Goal: Task Accomplishment & Management: Complete application form

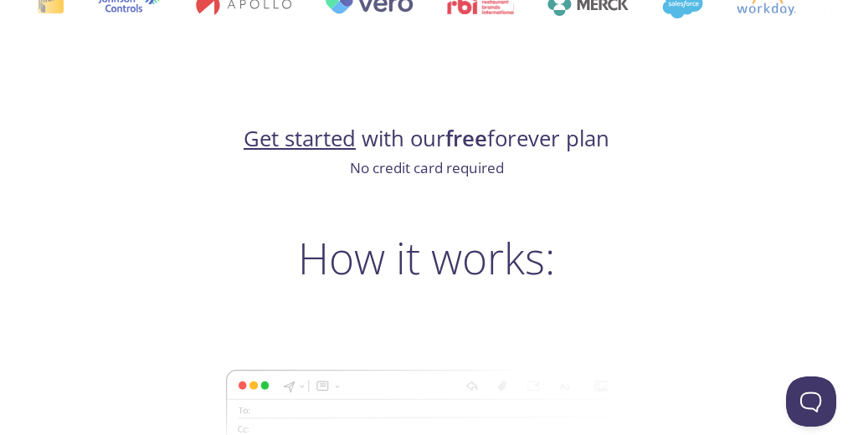
scroll to position [1004, 0]
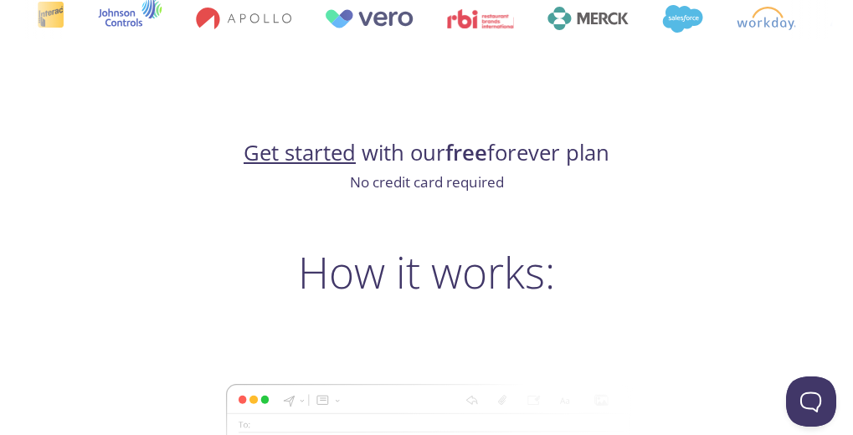
click at [290, 151] on link "Get started" at bounding box center [299, 152] width 112 height 29
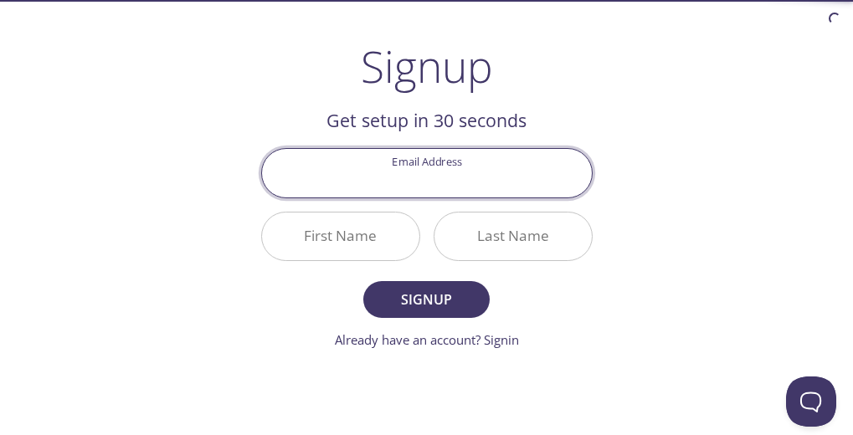
scroll to position [84, 0]
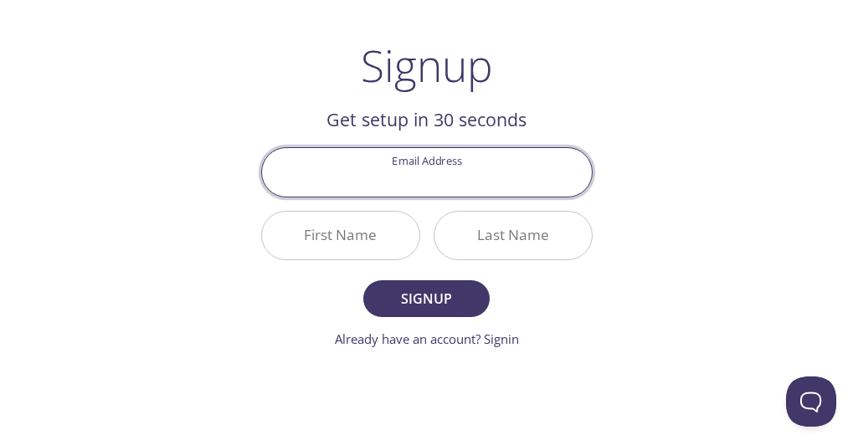
type input "g"
type input "[EMAIL_ADDRESS][DOMAIN_NAME]"
click at [284, 247] on input "First Name" at bounding box center [340, 236] width 157 height 48
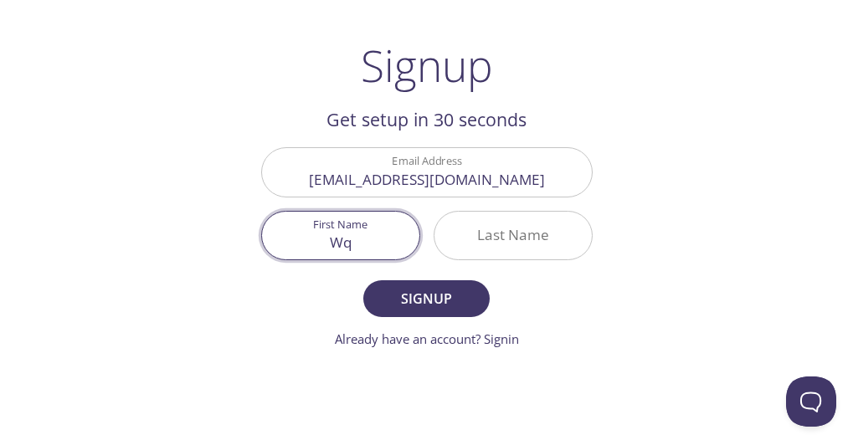
type input "Wq"
click at [453, 236] on input "Last Name" at bounding box center [512, 236] width 157 height 48
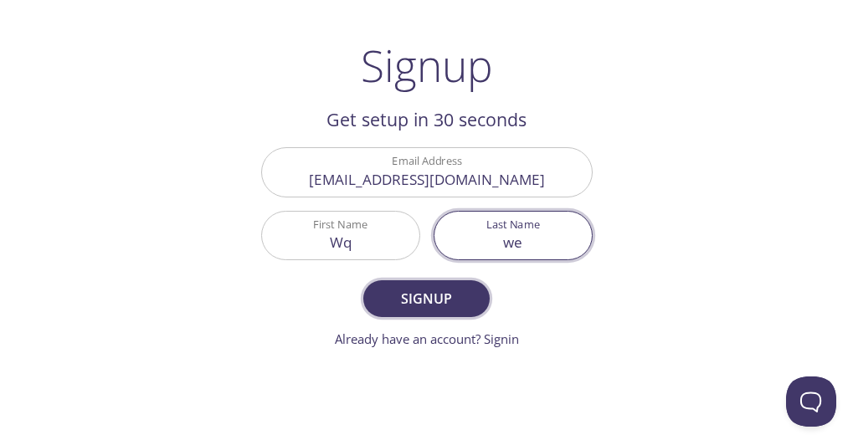
type input "we"
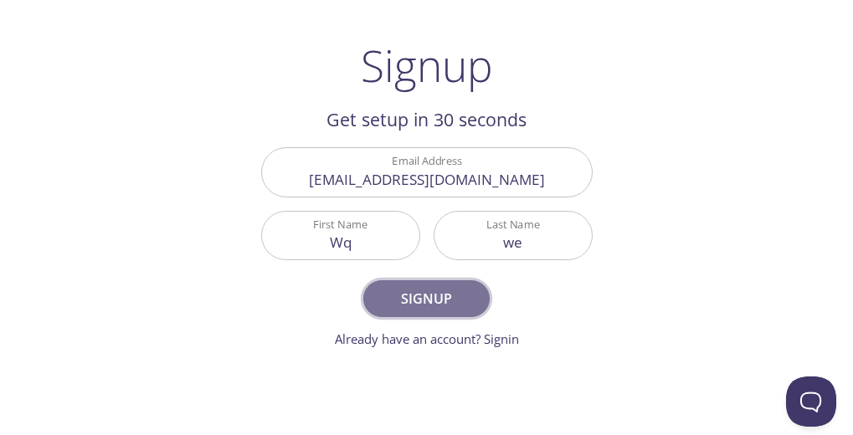
click at [452, 310] on span "Signup" at bounding box center [426, 298] width 89 height 23
